Goal: Transaction & Acquisition: Book appointment/travel/reservation

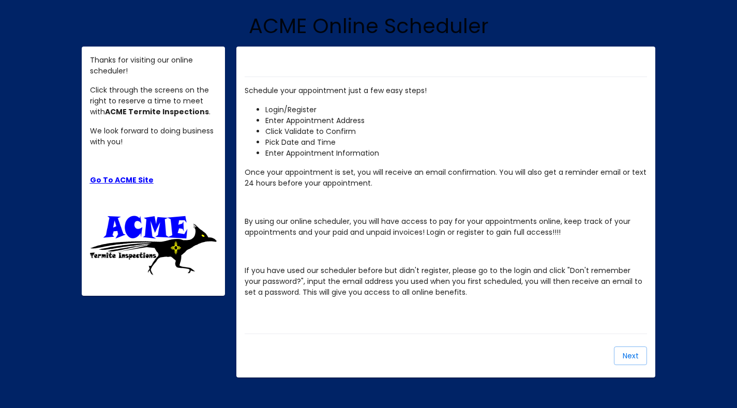
scroll to position [121, 0]
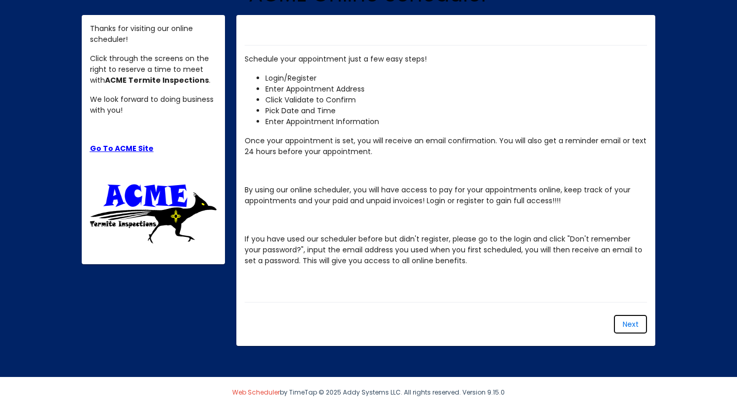
click at [634, 321] on span "Next" at bounding box center [630, 324] width 16 height 10
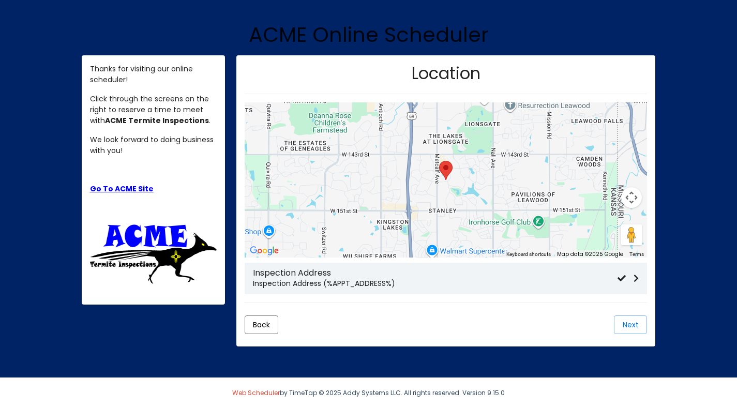
scroll to position [82, 0]
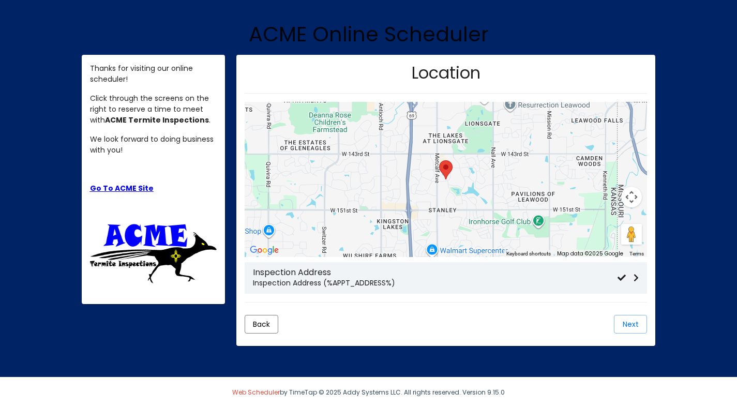
click at [299, 278] on p "Inspection Address (%APPT_ADDRESS%)" at bounding box center [435, 283] width 364 height 11
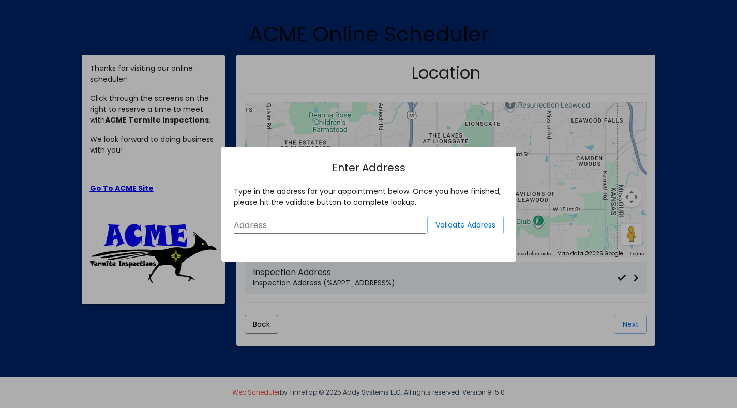
scroll to position [0, 0]
click at [309, 225] on input "Address" at bounding box center [330, 225] width 192 height 9
type input "[STREET_ADDRESS]"
click at [470, 227] on span "Validate Address" at bounding box center [465, 225] width 60 height 10
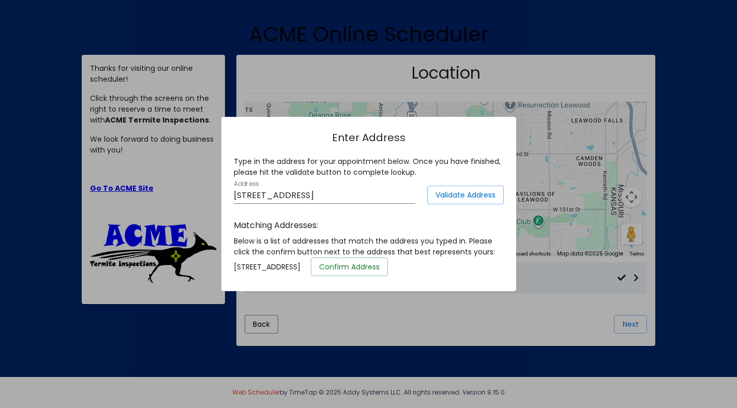
click at [379, 266] on span "Confirm Address" at bounding box center [349, 267] width 60 height 10
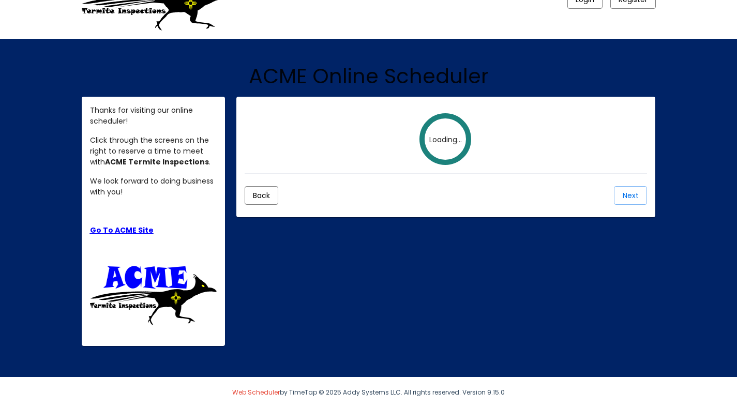
scroll to position [82, 0]
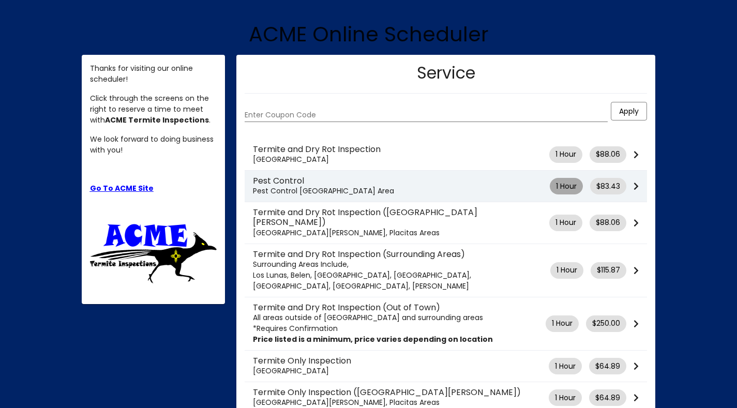
click at [577, 189] on mat-chip "1 Hour" at bounding box center [566, 186] width 33 height 17
click at [630, 185] on mat-chip-list "$83.43" at bounding box center [611, 186] width 43 height 17
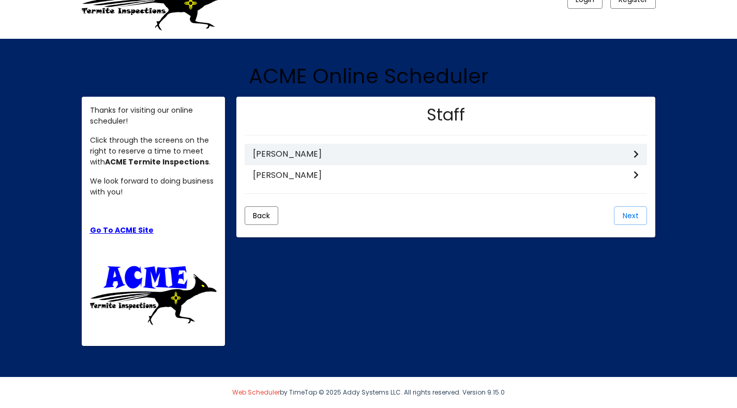
click at [630, 158] on h3 "[PERSON_NAME]" at bounding box center [443, 154] width 381 height 10
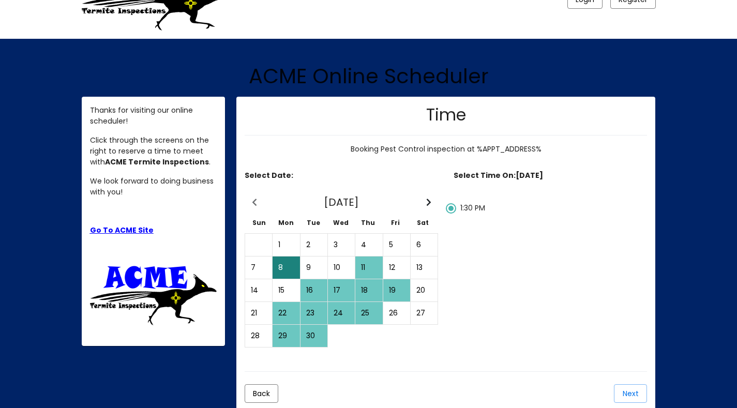
click at [313, 288] on div "16" at bounding box center [314, 290] width 26 height 21
click at [369, 269] on div "11" at bounding box center [369, 267] width 26 height 21
click at [286, 280] on div "15" at bounding box center [286, 290] width 26 height 21
click at [276, 264] on div "8" at bounding box center [286, 267] width 26 height 21
click at [316, 293] on div "16" at bounding box center [314, 290] width 26 height 21
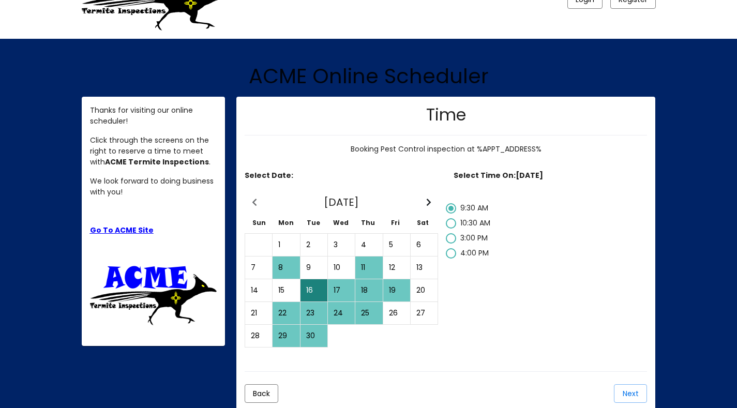
click at [316, 293] on div "16" at bounding box center [314, 290] width 26 height 21
click at [312, 288] on div "16" at bounding box center [314, 290] width 26 height 21
click at [453, 236] on div at bounding box center [451, 238] width 10 height 10
click at [451, 244] on input "3:00 PM" at bounding box center [450, 244] width 1 height 1
radio input "false"
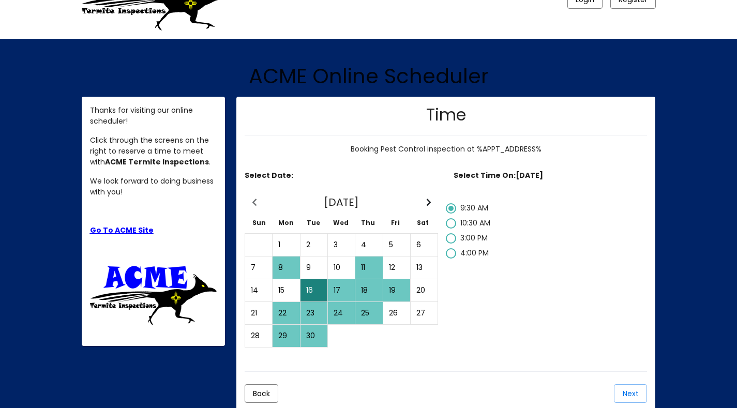
radio input "true"
click at [626, 391] on span "Next" at bounding box center [630, 393] width 16 height 10
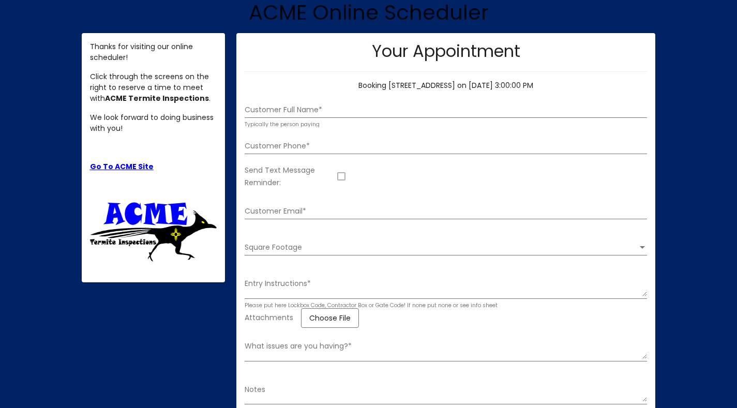
scroll to position [110, 0]
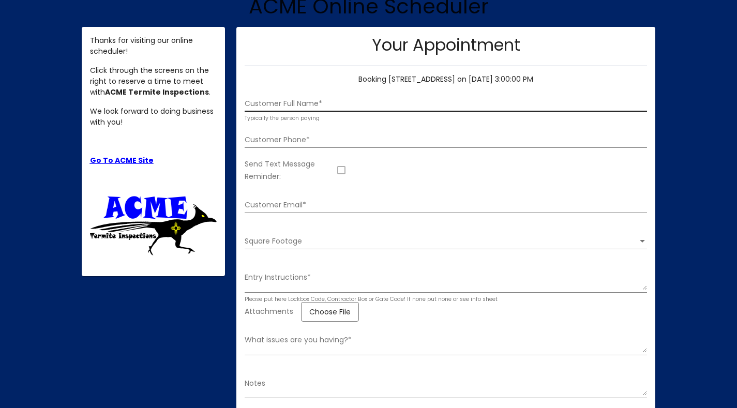
click at [351, 96] on div "Customer Full Name *" at bounding box center [446, 100] width 402 height 21
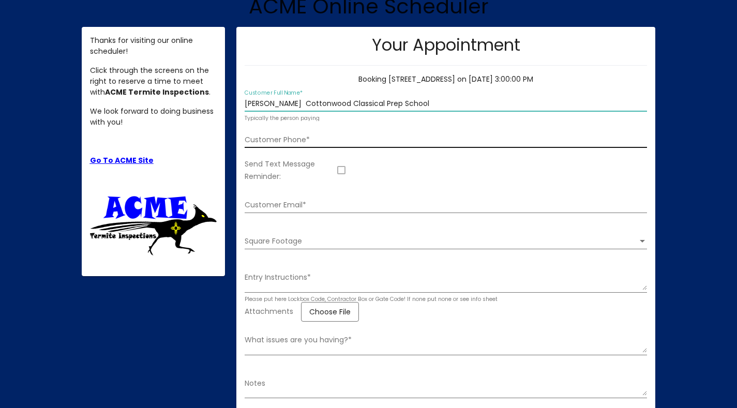
type input "[PERSON_NAME] Cottonwood Classical Prep School"
click at [289, 144] on input "Customer Phone *" at bounding box center [446, 140] width 402 height 8
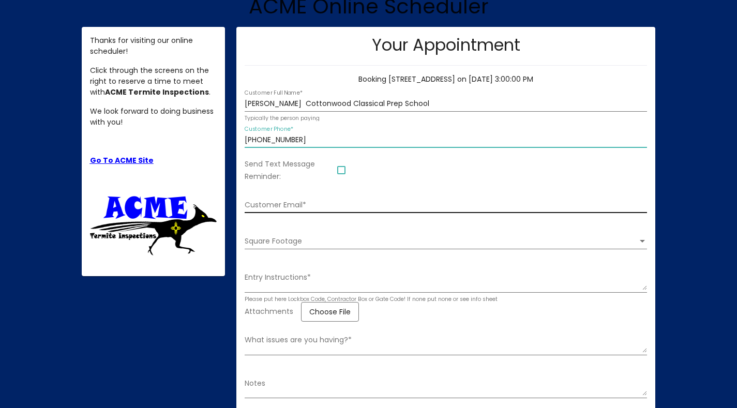
type input "[PHONE_NUMBER]"
click at [273, 208] on input "Customer Email *" at bounding box center [446, 205] width 402 height 8
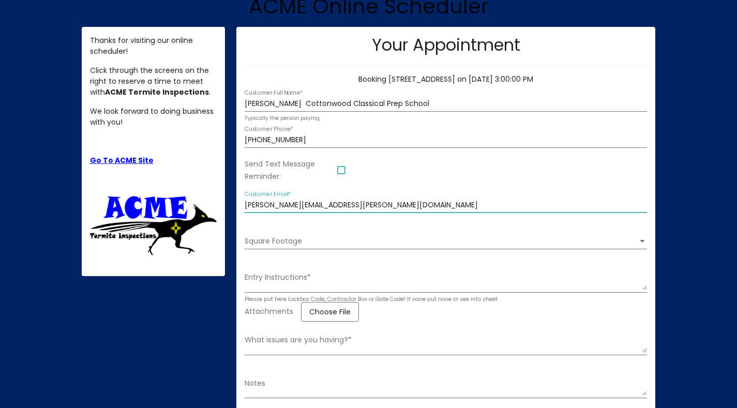
type input "[PERSON_NAME][EMAIL_ADDRESS][PERSON_NAME][DOMAIN_NAME]"
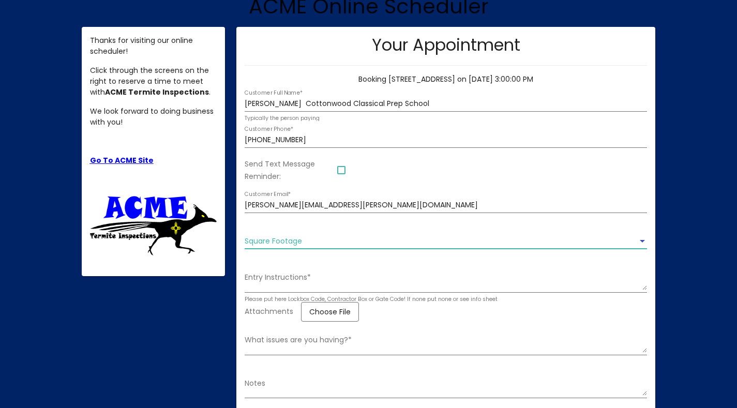
click at [640, 242] on div "Square Footage" at bounding box center [642, 241] width 5 height 3
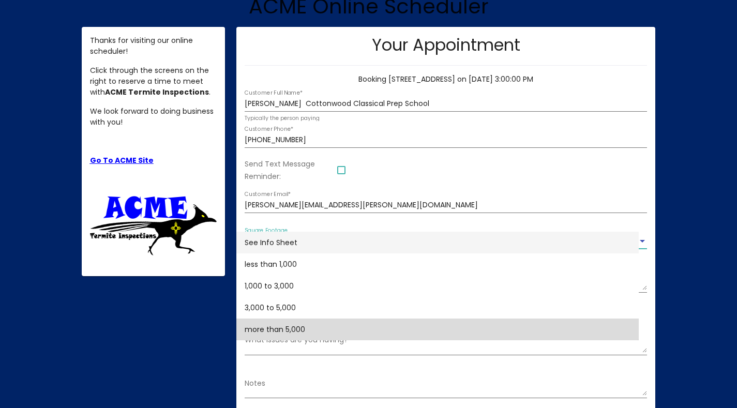
click at [290, 327] on span "more than 5,000" at bounding box center [438, 329] width 386 height 22
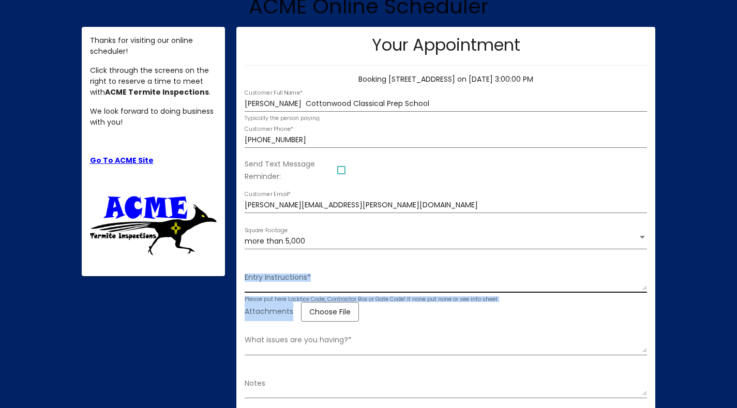
drag, startPoint x: 290, startPoint y: 327, endPoint x: 327, endPoint y: 282, distance: 58.4
click at [327, 282] on form "[PERSON_NAME] Classical Prep School Customer Full Name * Typically the person p…" at bounding box center [446, 317] width 402 height 465
click at [327, 282] on textarea "Entry Instructions *" at bounding box center [446, 281] width 402 height 18
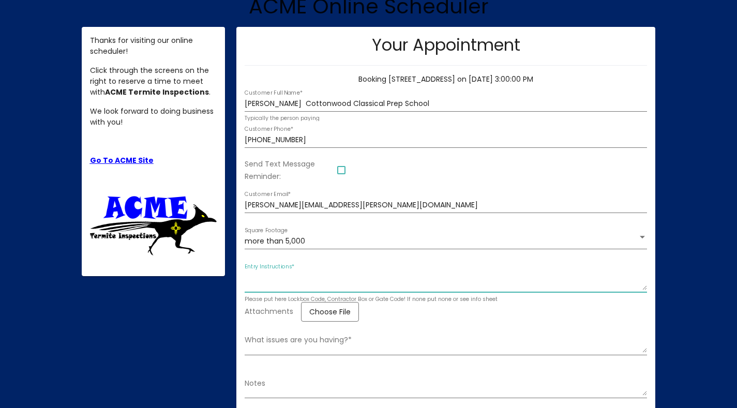
type textarea "c"
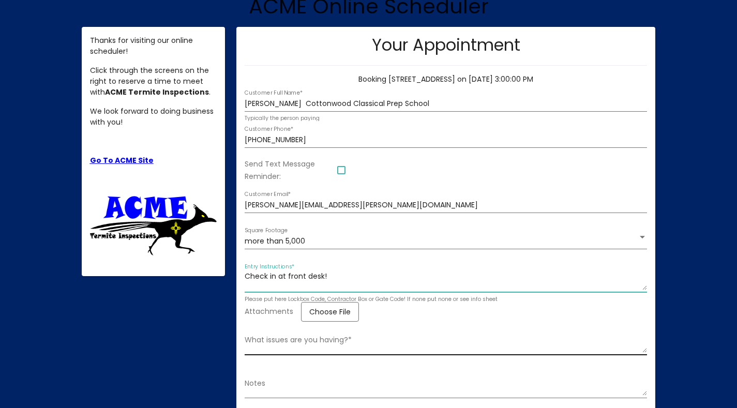
type textarea "Check in at front desk!"
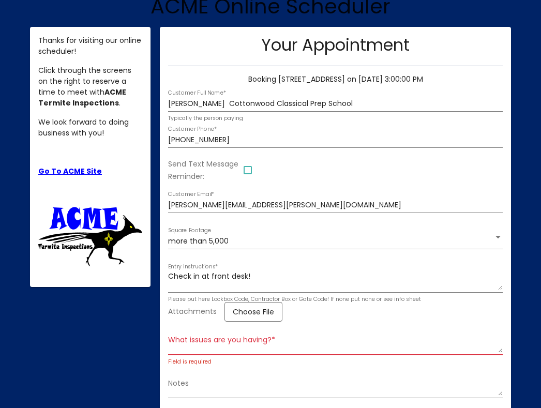
click at [217, 336] on div "What issues are you having? *" at bounding box center [335, 341] width 335 height 28
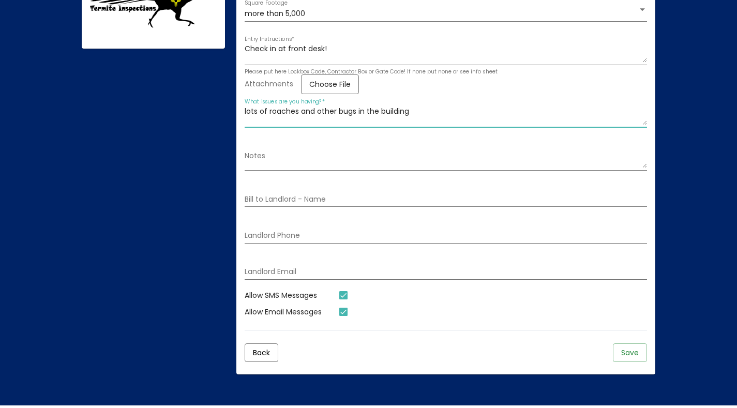
scroll to position [369, 0]
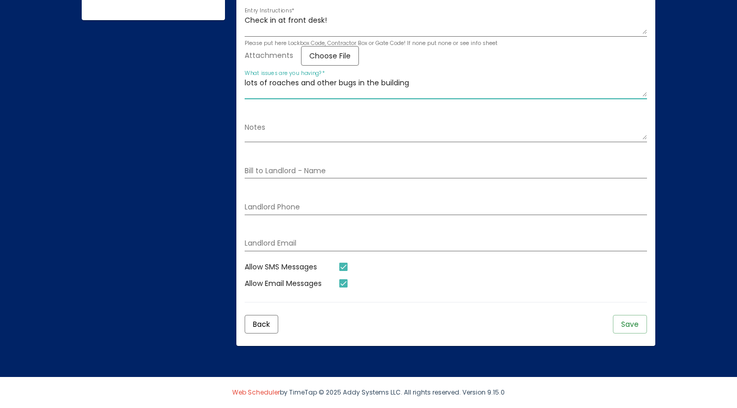
type textarea "lots of roaches and other bugs in the building"
click at [636, 324] on span "Save" at bounding box center [630, 324] width 18 height 10
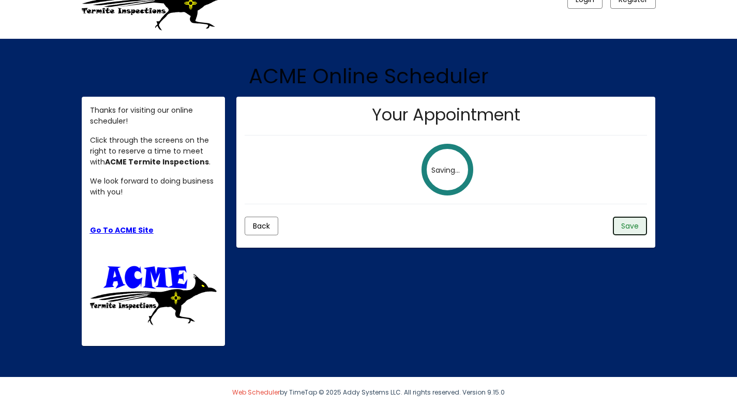
scroll to position [40, 0]
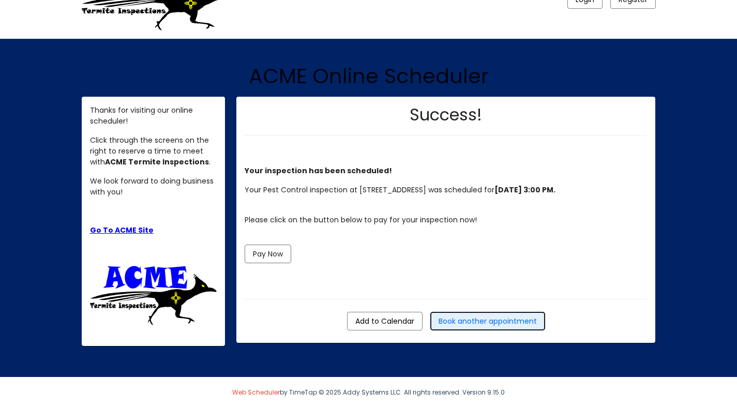
click at [480, 326] on span "Book another appointment" at bounding box center [487, 321] width 98 height 10
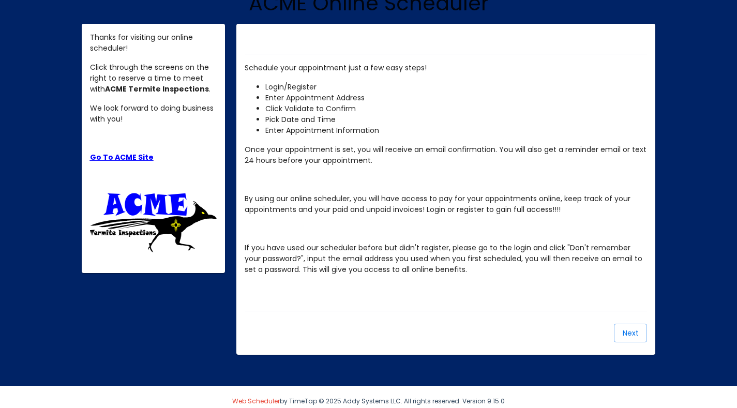
scroll to position [121, 0]
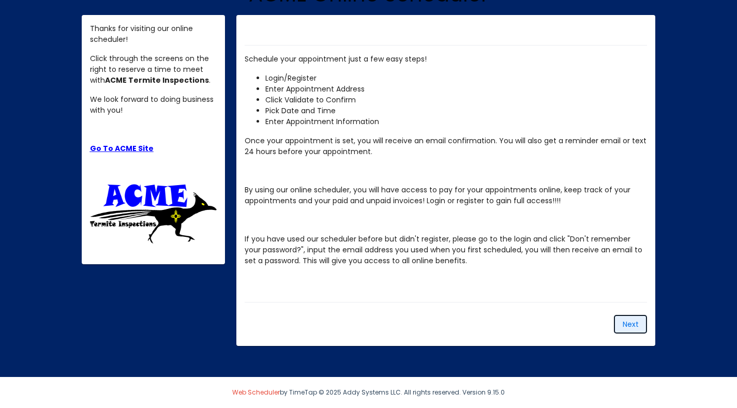
click at [632, 321] on span "Next" at bounding box center [630, 324] width 16 height 10
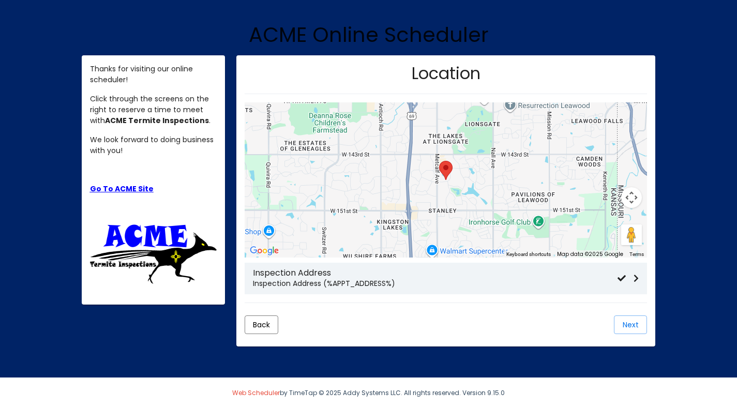
scroll to position [82, 0]
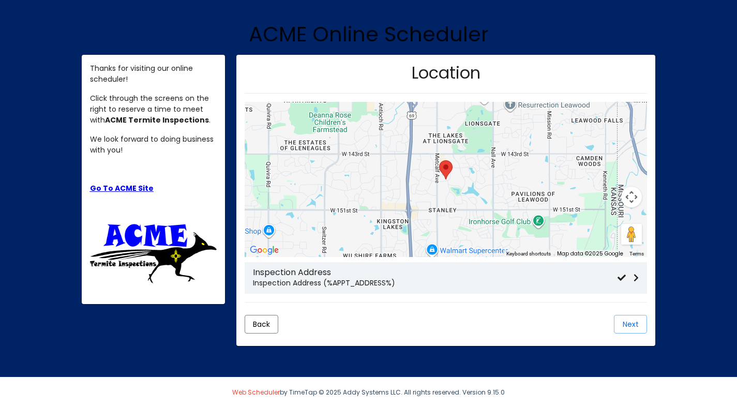
click at [369, 280] on p "Inspection Address (%APPT_ADDRESS%)" at bounding box center [435, 283] width 364 height 11
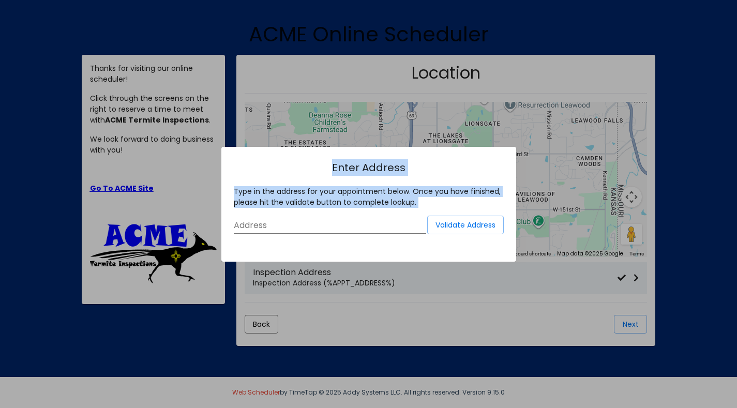
drag, startPoint x: 369, startPoint y: 280, endPoint x: 294, endPoint y: 225, distance: 92.6
click at [294, 225] on div "Enter Address Type in the address for your appointment below. Once you have fin…" at bounding box center [368, 204] width 737 height 408
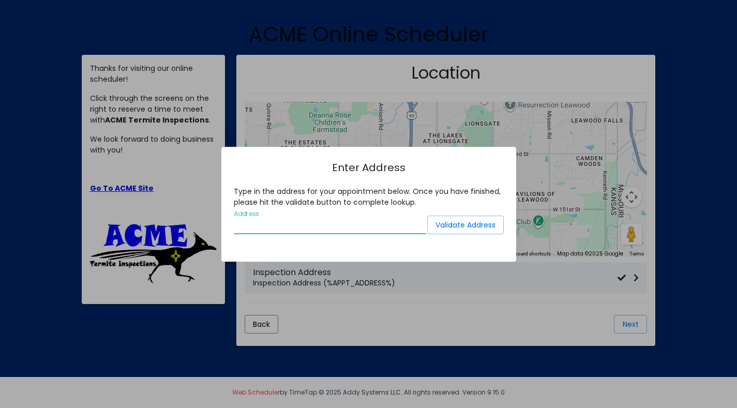
click at [259, 223] on input "Address" at bounding box center [330, 225] width 192 height 9
type input "7801 Jefferson St. NE 87109"
click at [454, 227] on span "Validate Address" at bounding box center [465, 225] width 60 height 10
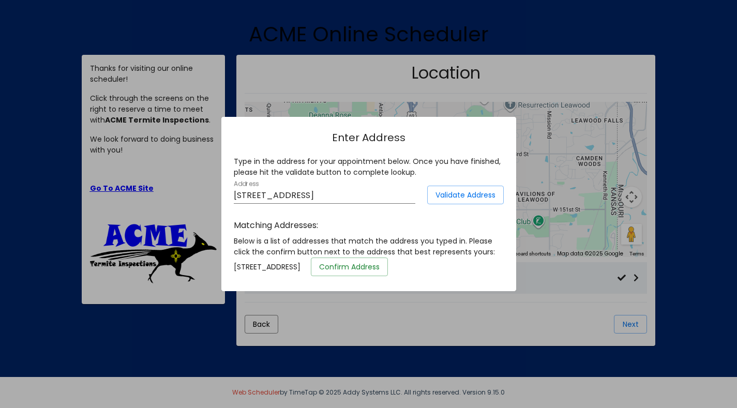
click at [379, 266] on span "Confirm Address" at bounding box center [349, 267] width 60 height 10
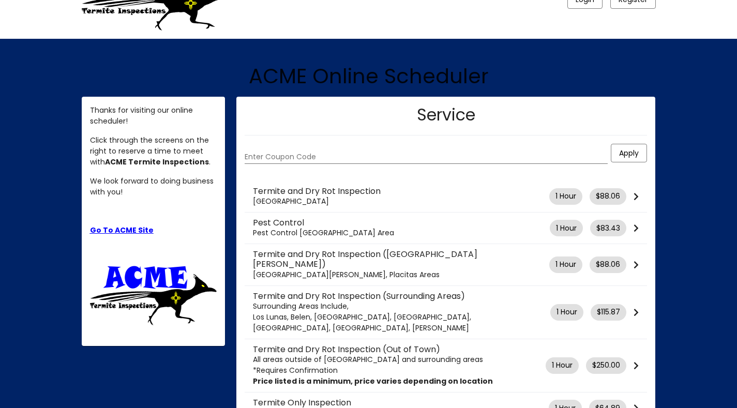
scroll to position [82, 0]
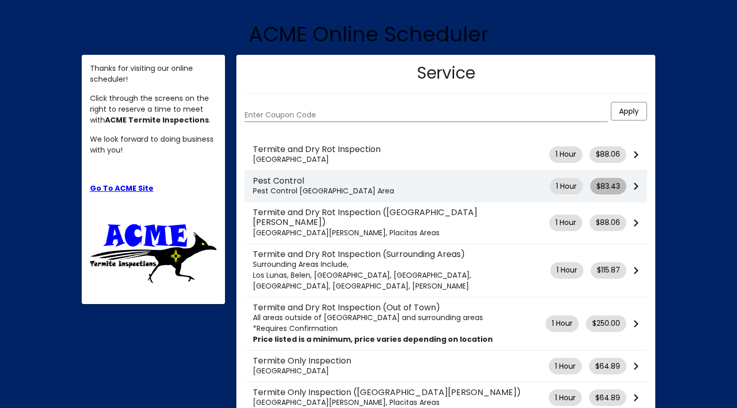
click at [619, 185] on span "$83.43" at bounding box center [608, 186] width 24 height 11
click at [635, 184] on icon at bounding box center [635, 186] width 5 height 8
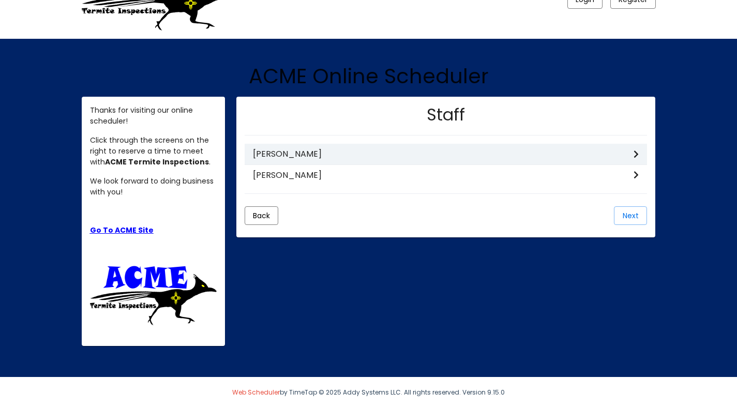
click at [331, 155] on h3 "[PERSON_NAME]" at bounding box center [443, 154] width 381 height 10
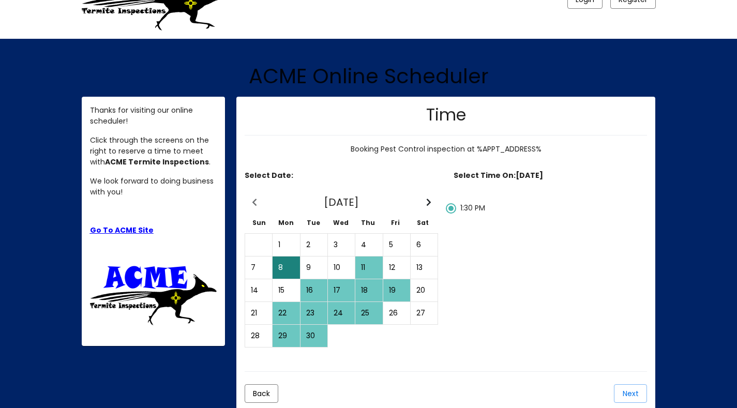
click at [313, 292] on div "16" at bounding box center [314, 290] width 26 height 21
click at [452, 236] on div at bounding box center [451, 238] width 10 height 10
click at [451, 244] on input "4:00 PM" at bounding box center [450, 244] width 1 height 1
radio input "false"
radio input "true"
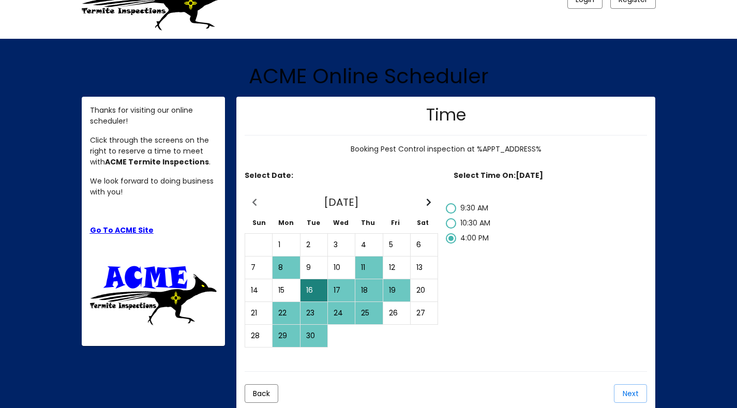
scroll to position [110, 0]
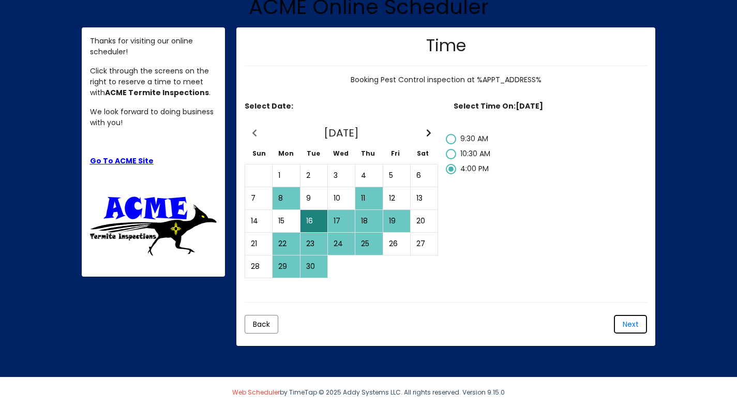
click at [631, 322] on span "Next" at bounding box center [630, 324] width 16 height 10
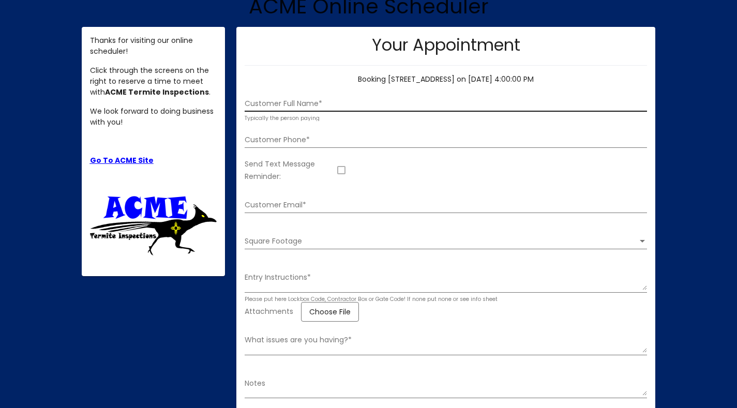
click at [320, 100] on input "Customer Full Name *" at bounding box center [446, 104] width 402 height 8
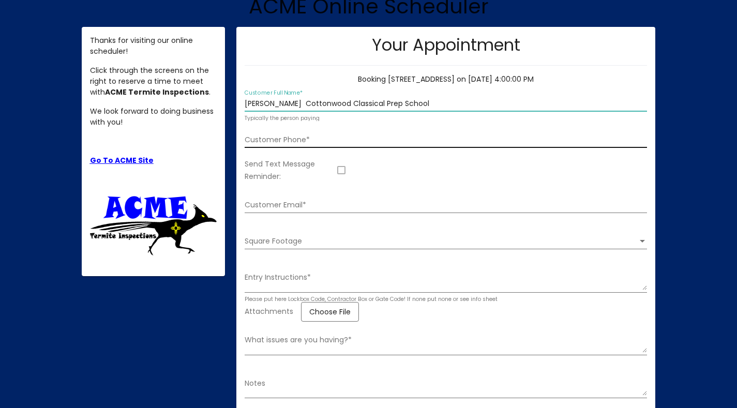
type input "[PERSON_NAME] Cottonwood Classical Prep School"
click at [282, 141] on input "Customer Phone *" at bounding box center [446, 140] width 402 height 8
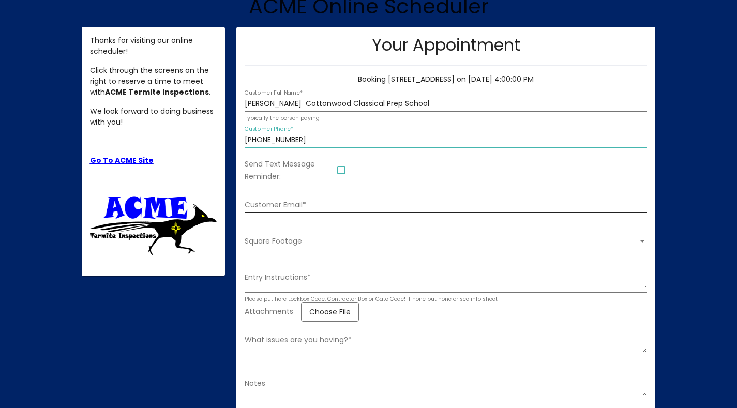
type input "[PHONE_NUMBER]"
click at [299, 203] on input "Customer Email *" at bounding box center [446, 205] width 402 height 8
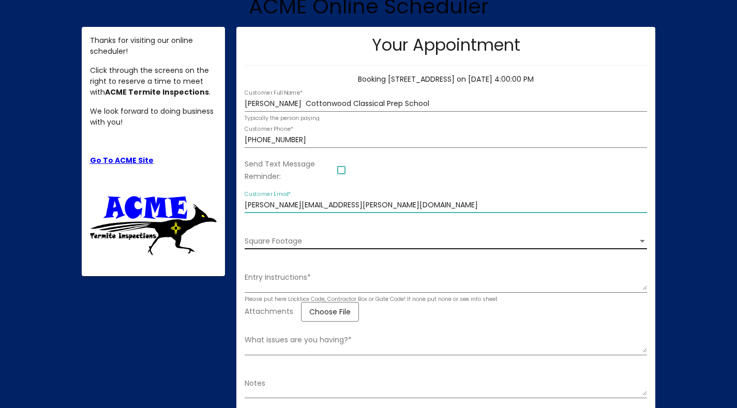
type input "[PERSON_NAME][EMAIL_ADDRESS][PERSON_NAME][DOMAIN_NAME]"
click at [302, 234] on div "Square Footage Square Footage" at bounding box center [446, 238] width 402 height 21
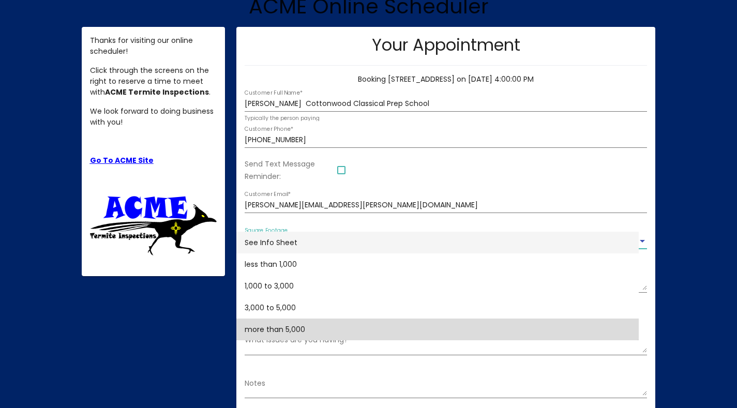
click at [276, 330] on span "more than 5,000" at bounding box center [438, 329] width 386 height 22
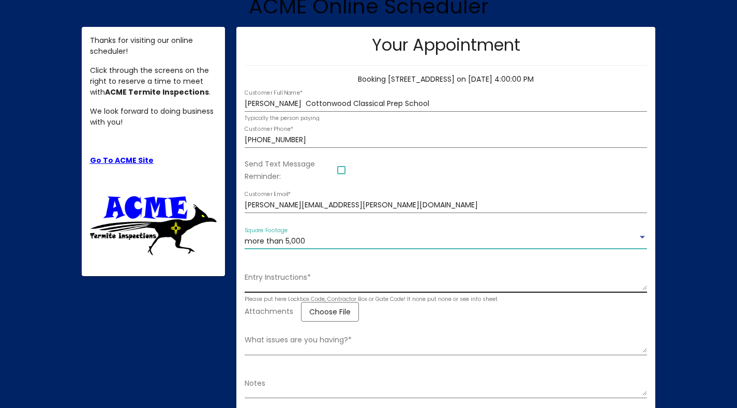
click at [295, 285] on textarea "Entry Instructions *" at bounding box center [446, 281] width 402 height 18
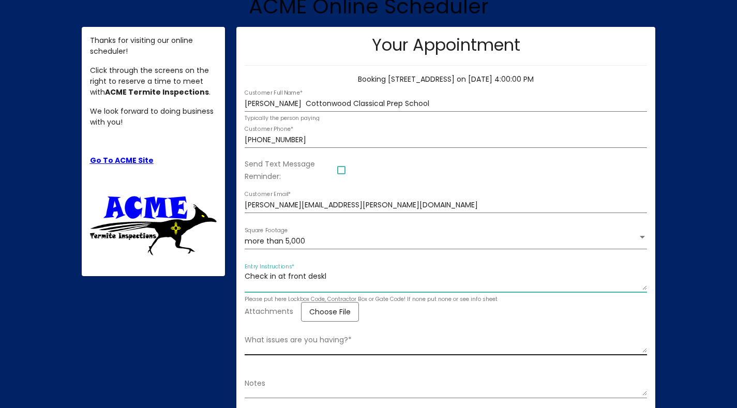
type textarea "Check in at front deskl"
click at [300, 351] on textarea "What issues are you having? *" at bounding box center [446, 344] width 402 height 18
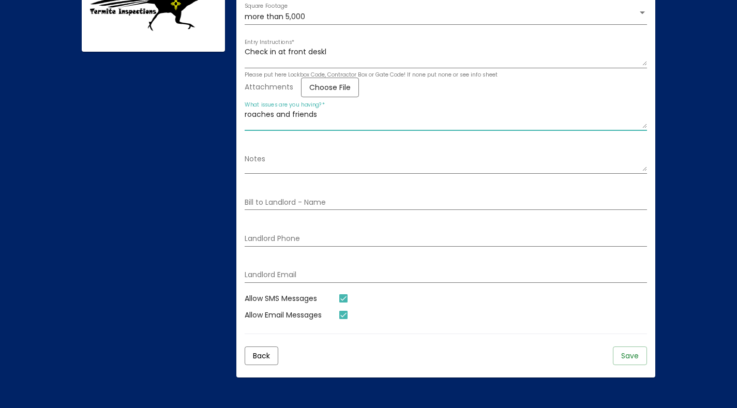
scroll to position [347, 0]
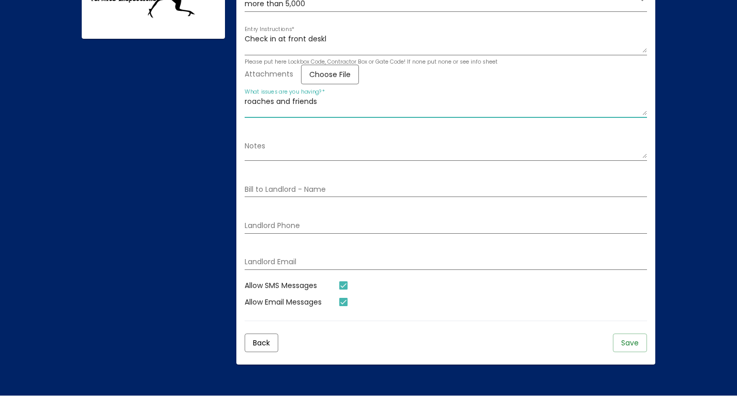
type textarea "roaches and friends"
click at [630, 344] on span "Save" at bounding box center [630, 343] width 18 height 10
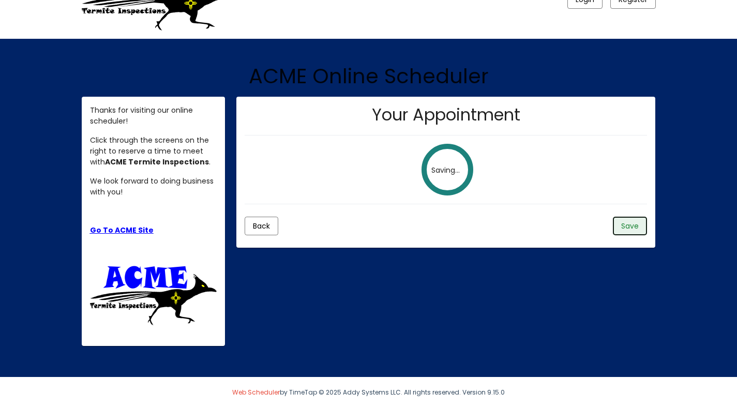
scroll to position [40, 0]
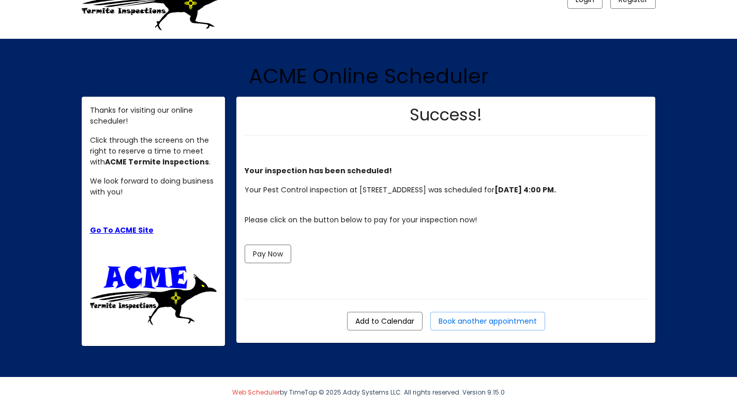
click at [214, 240] on div "Thanks for visiting our online scheduler! Click through the screens on the righ…" at bounding box center [153, 215] width 127 height 220
